Goal: Task Accomplishment & Management: Manage account settings

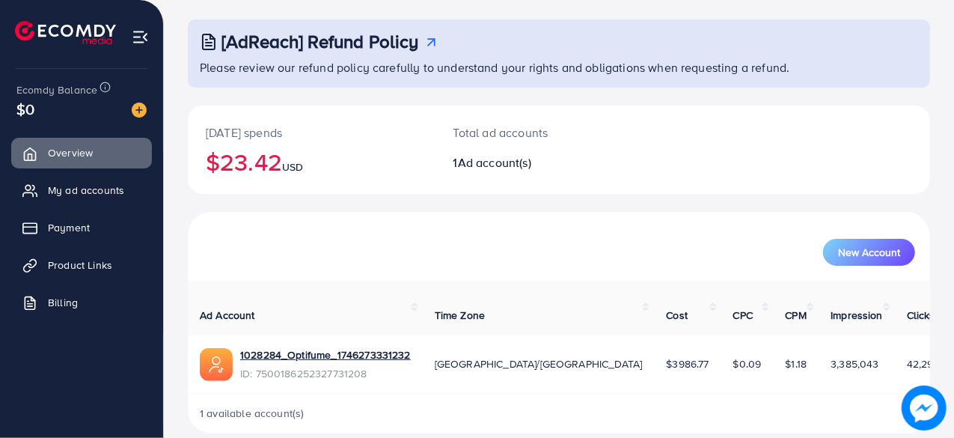
scroll to position [76, 0]
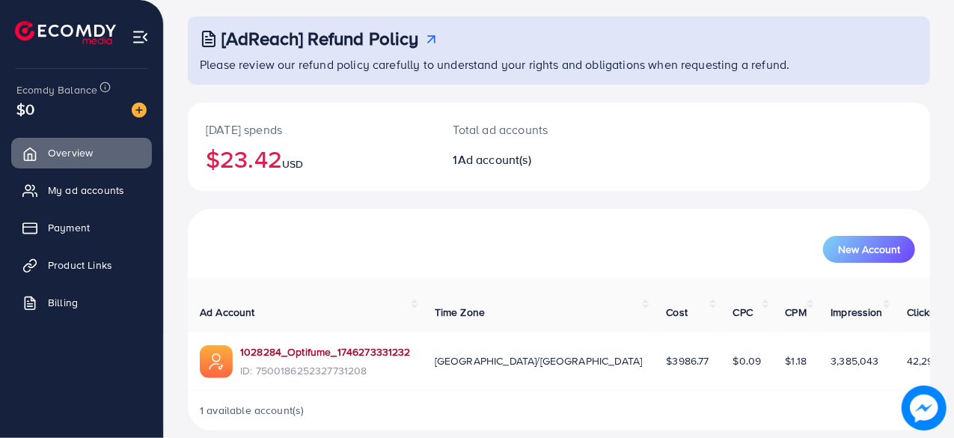
click at [377, 344] on link "1028284_Optifume_1746273331232" at bounding box center [325, 351] width 171 height 15
